Goal: Check status: Check status

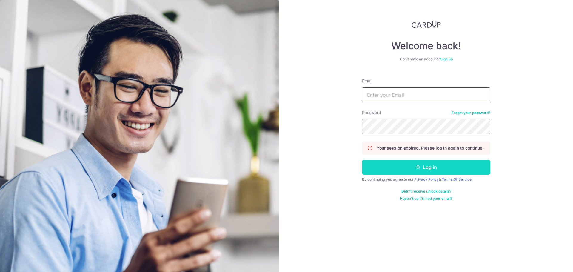
type input "[PERSON_NAME][EMAIL_ADDRESS][PERSON_NAME][DOMAIN_NAME]"
click at [406, 174] on button "Log in" at bounding box center [426, 167] width 128 height 15
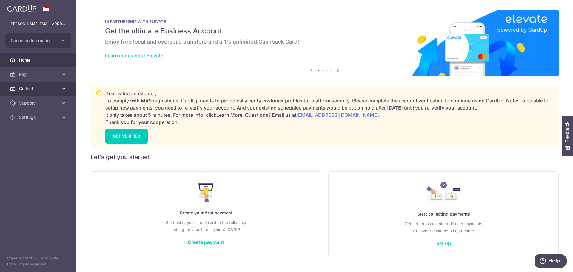
click at [44, 89] on span "Collect" at bounding box center [38, 89] width 39 height 6
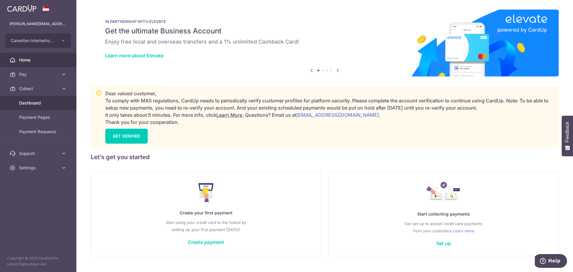
click at [45, 102] on span "Dashboard" at bounding box center [38, 103] width 39 height 6
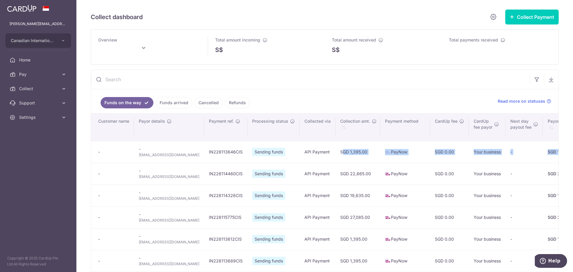
scroll to position [0, 165]
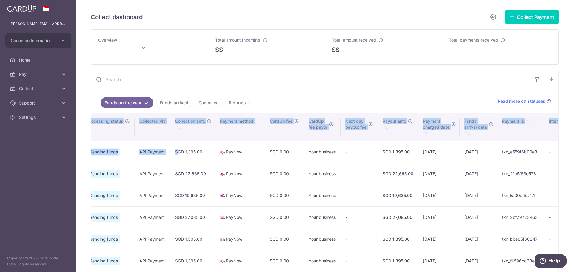
drag, startPoint x: 313, startPoint y: 151, endPoint x: 573, endPoint y: 159, distance: 259.9
click at [573, 159] on div "Collect dashboard Collect Payment Create request to collect payments Custom Pay…" at bounding box center [324, 136] width 497 height 272
click at [500, 161] on td "txn_e559f6b00e3" at bounding box center [521, 152] width 47 height 22
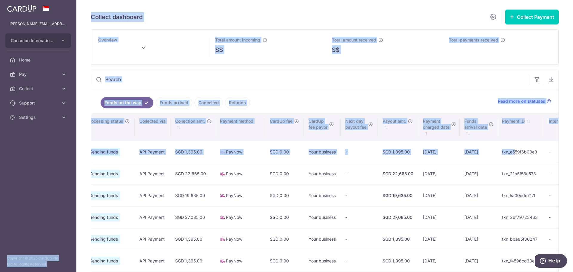
scroll to position [0, 0]
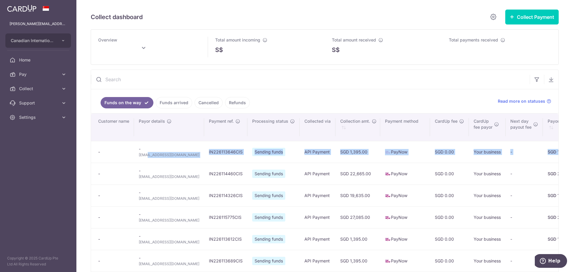
drag, startPoint x: 486, startPoint y: 159, endPoint x: 147, endPoint y: 154, distance: 339.0
click at [147, 154] on tr "- - [EMAIL_ADDRESS][DOMAIN_NAME] IN226113646CIS Sending funds API Payment SGD 1…" at bounding box center [420, 152] width 659 height 22
click at [553, 85] on button "button" at bounding box center [551, 79] width 14 height 14
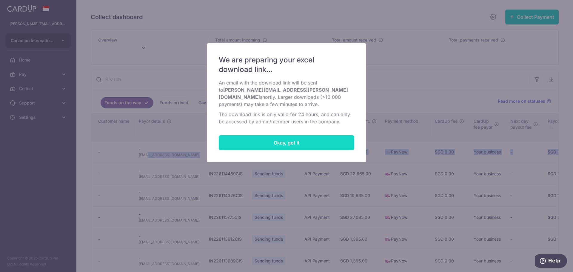
click at [290, 139] on button "Okay, got it" at bounding box center [287, 142] width 136 height 15
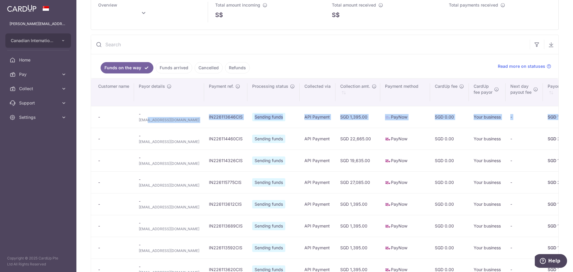
type input "[DATE]"
